Goal: Communication & Community: Answer question/provide support

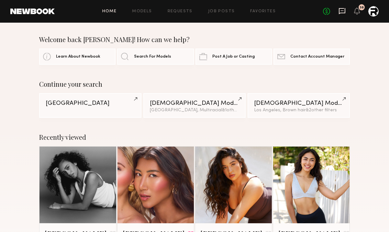
click at [345, 11] on icon at bounding box center [342, 11] width 6 height 6
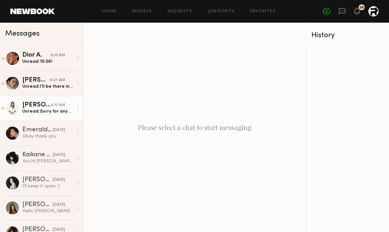
click at [34, 101] on link "[PERSON_NAME] 9:13 AM Unread: Sorry for any inconvenience this may cause" at bounding box center [41, 108] width 83 height 25
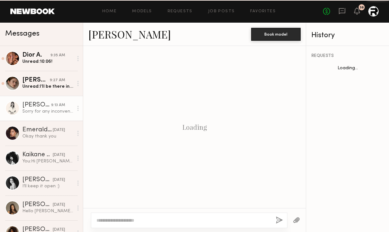
scroll to position [707, 0]
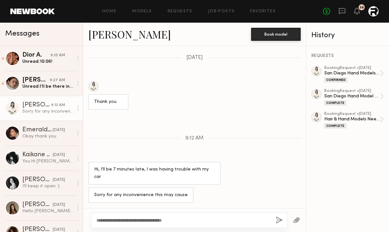
click at [122, 220] on textarea "**********" at bounding box center [183, 220] width 174 height 6
type textarea "**********"
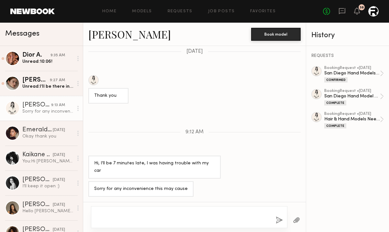
scroll to position [713, 0]
click at [228, 156] on div "Loading PDF .pdf 186.14 KB Click to download [DATE] FR_DealMemo_LimeLife_Q2Laun…" at bounding box center [194, 124] width 223 height 156
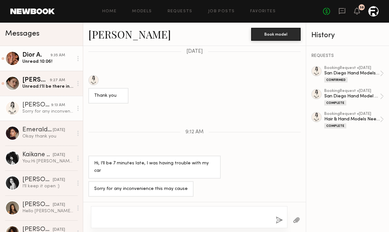
click at [46, 51] on link "Dior A. 9:35 AM Unread: 10:06!" at bounding box center [41, 58] width 83 height 25
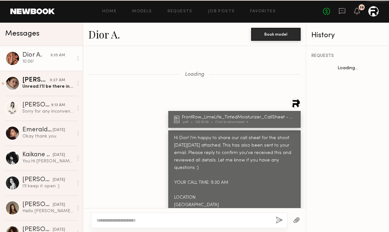
scroll to position [501, 0]
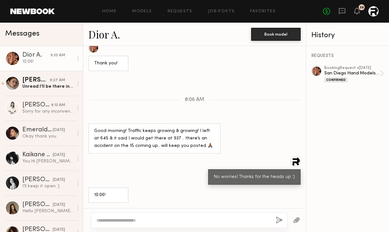
click at [139, 209] on div at bounding box center [194, 220] width 223 height 24
click at [134, 215] on div at bounding box center [189, 221] width 196 height 16
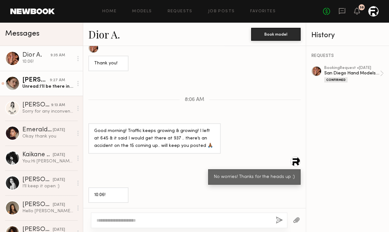
click at [46, 87] on div "Unread: I’ll be there in 5 min" at bounding box center [47, 87] width 51 height 6
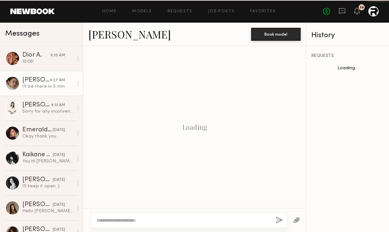
scroll to position [232, 0]
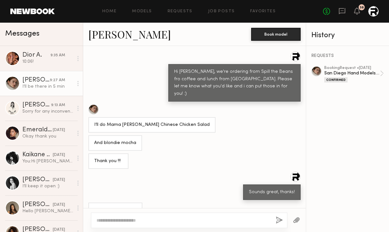
type textarea "*"
click at [357, 11] on icon at bounding box center [356, 10] width 5 height 5
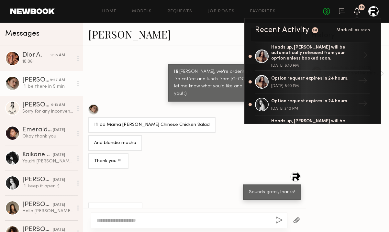
click at [167, 117] on div "Loading Hi [PERSON_NAME]! Just checking in to make sure your coffee and lunch o…" at bounding box center [194, 127] width 223 height 162
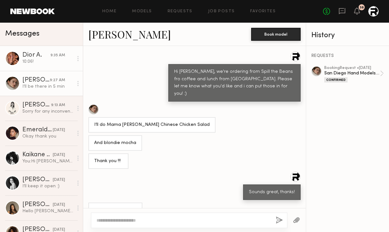
click at [28, 62] on div "10:06!" at bounding box center [47, 62] width 51 height 6
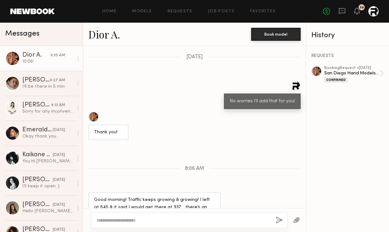
scroll to position [401, 0]
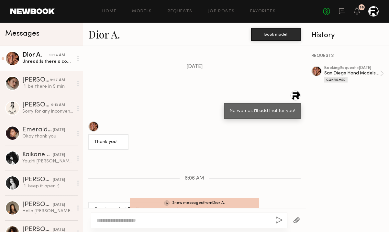
click at [39, 62] on div "Unread: Is there a code?" at bounding box center [47, 62] width 51 height 6
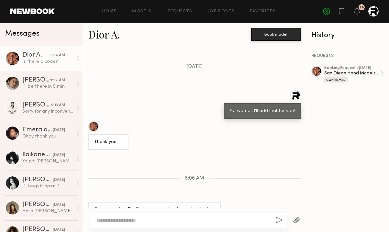
scroll to position [599, 0]
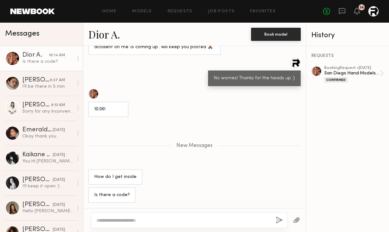
click at [164, 219] on textarea at bounding box center [183, 220] width 174 height 6
type textarea "**********"
type textarea "*"
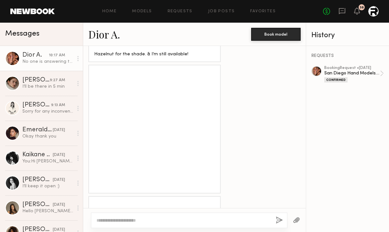
scroll to position [2791, 0]
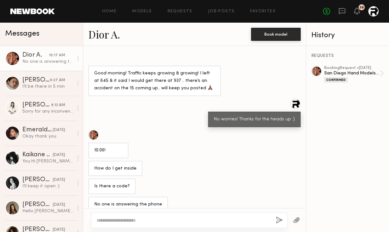
click at [112, 147] on div "10:06!" at bounding box center [108, 150] width 28 height 7
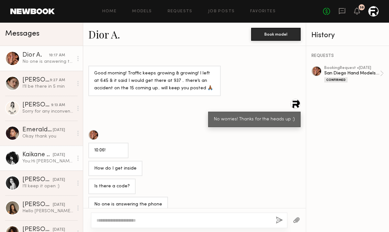
click at [53, 155] on div "[DATE]" at bounding box center [59, 155] width 12 height 6
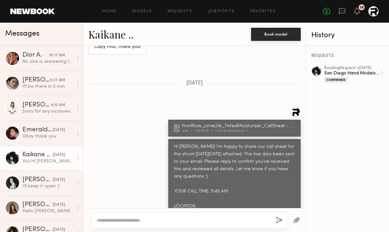
scroll to position [493, 0]
